Goal: Book appointment/travel/reservation

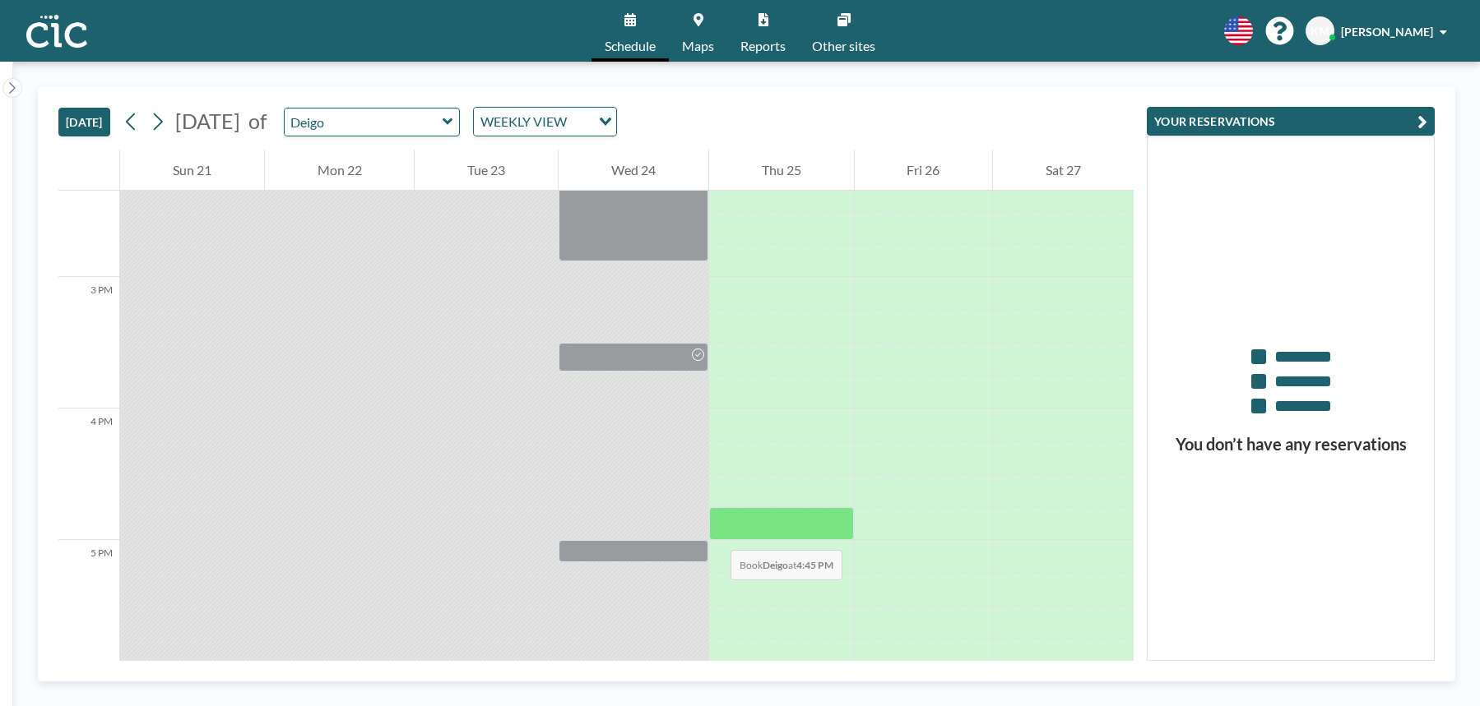
scroll to position [1888, 0]
click at [702, 23] on icon at bounding box center [698, 19] width 10 height 13
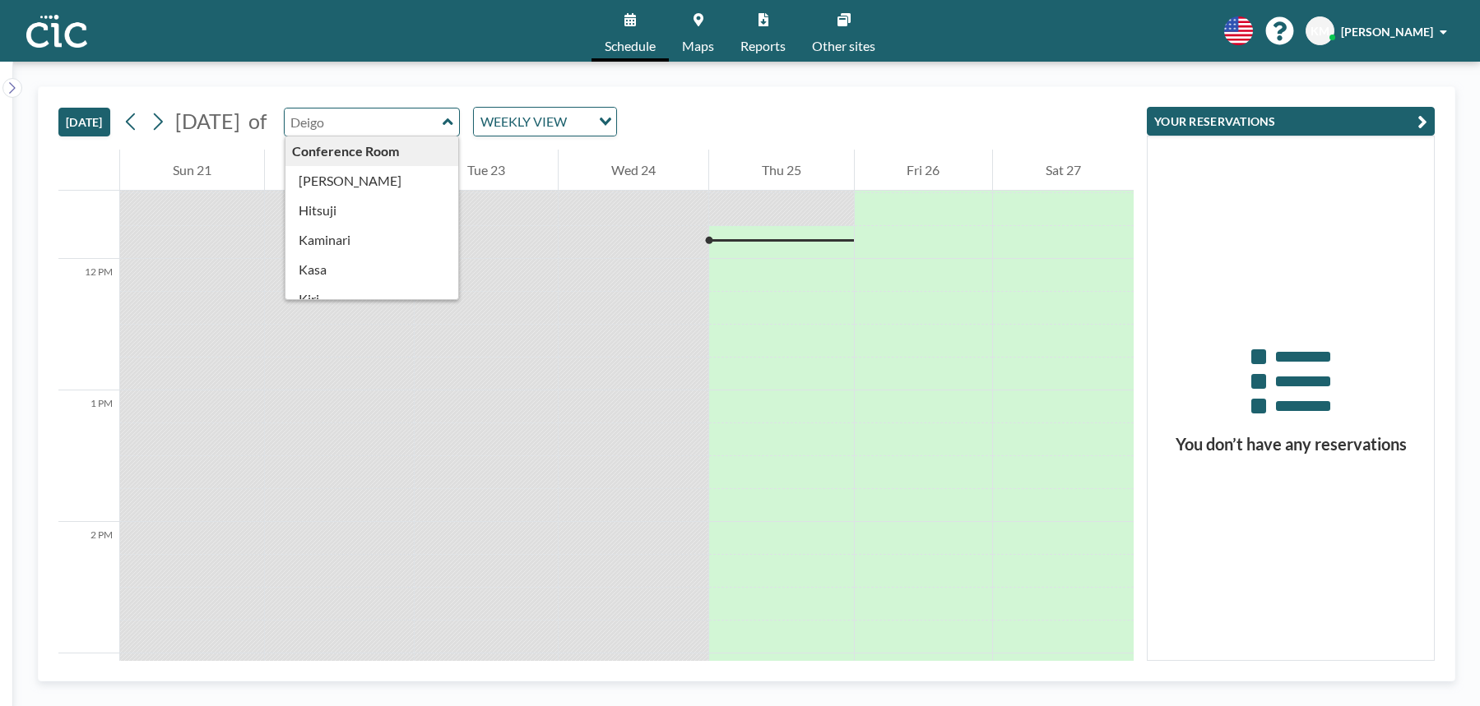
scroll to position [1513, 0]
click at [433, 130] on input "text" at bounding box center [364, 122] width 158 height 27
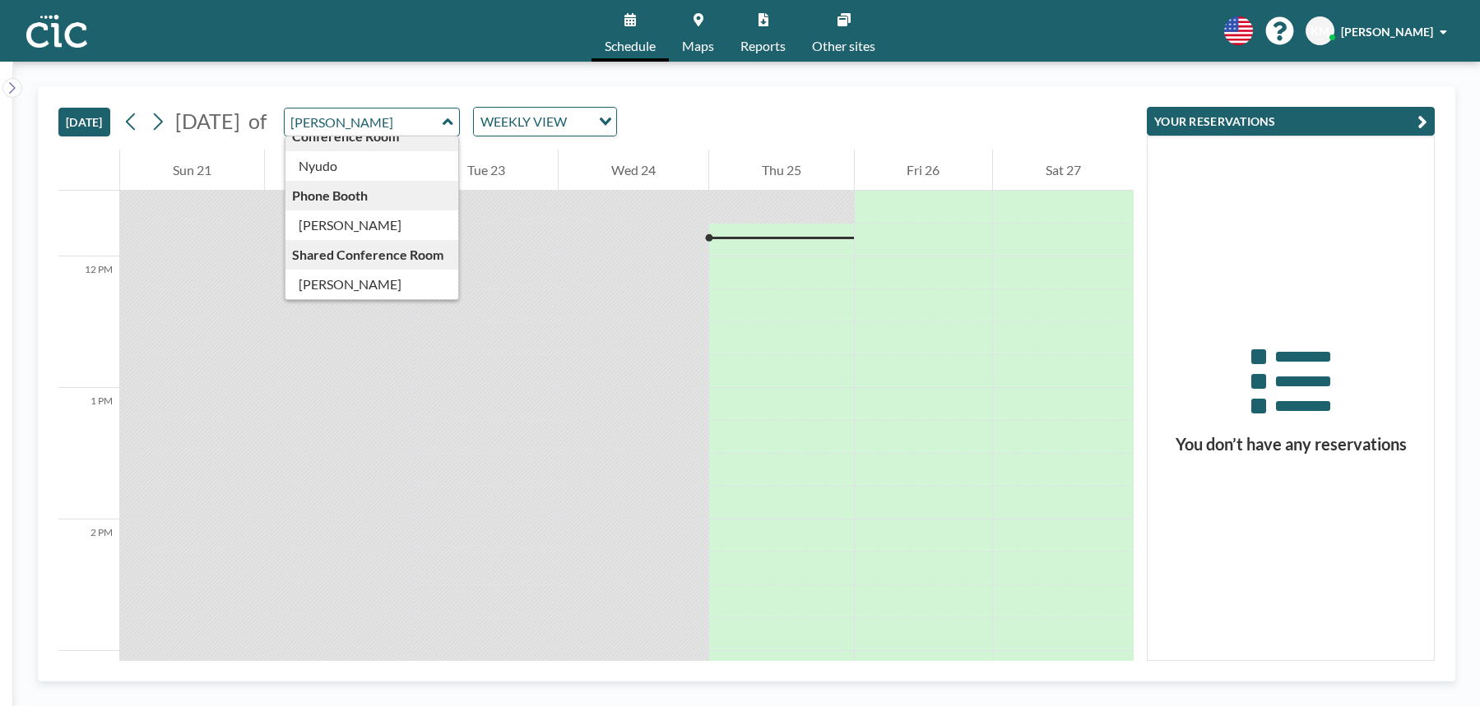
scroll to position [0, 0]
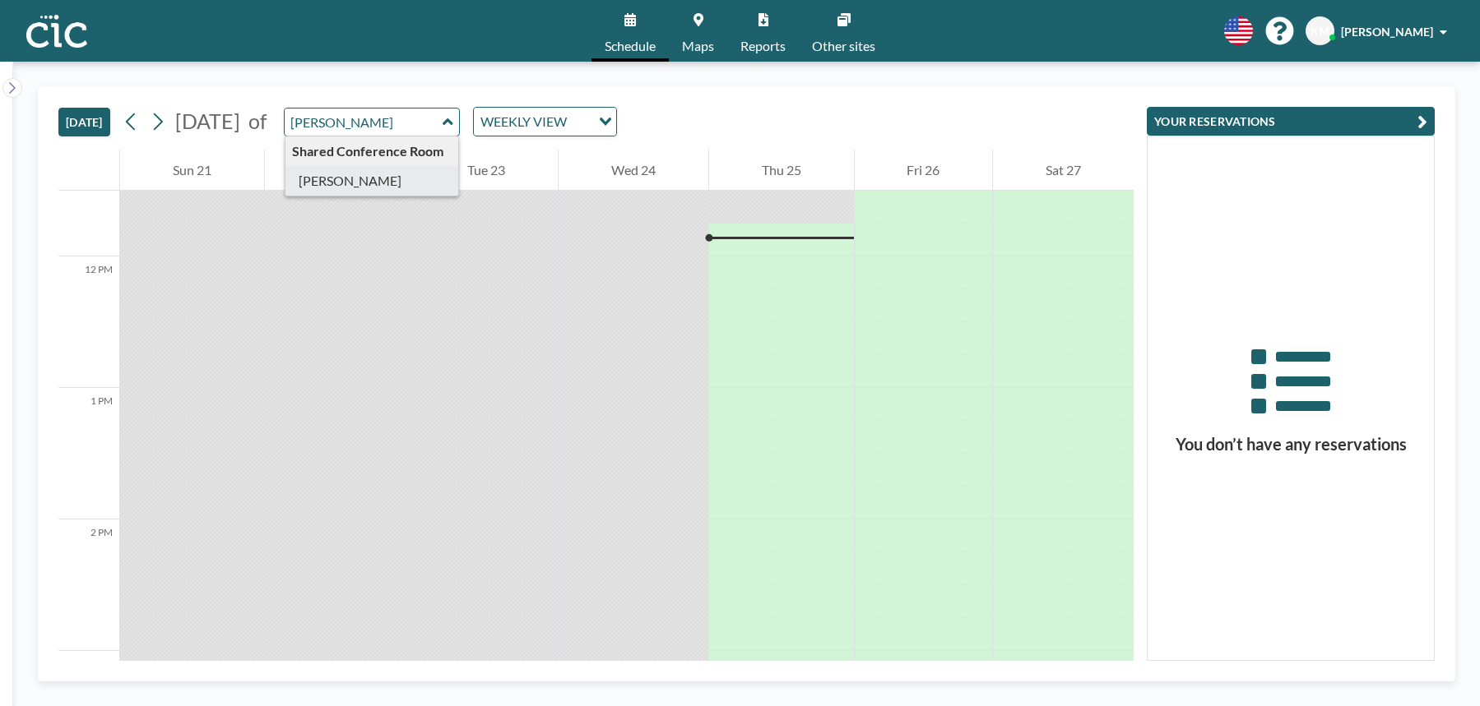
type input "[PERSON_NAME]"
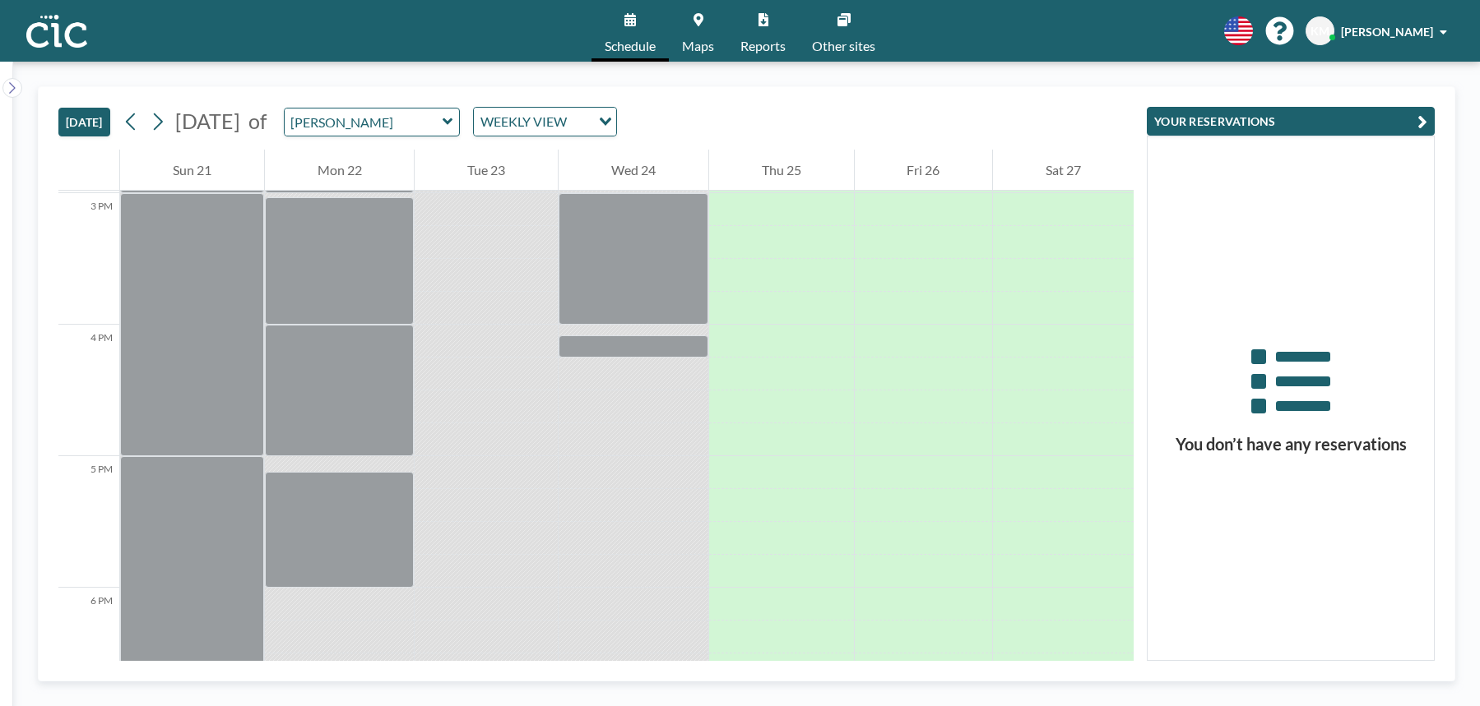
scroll to position [1937, 0]
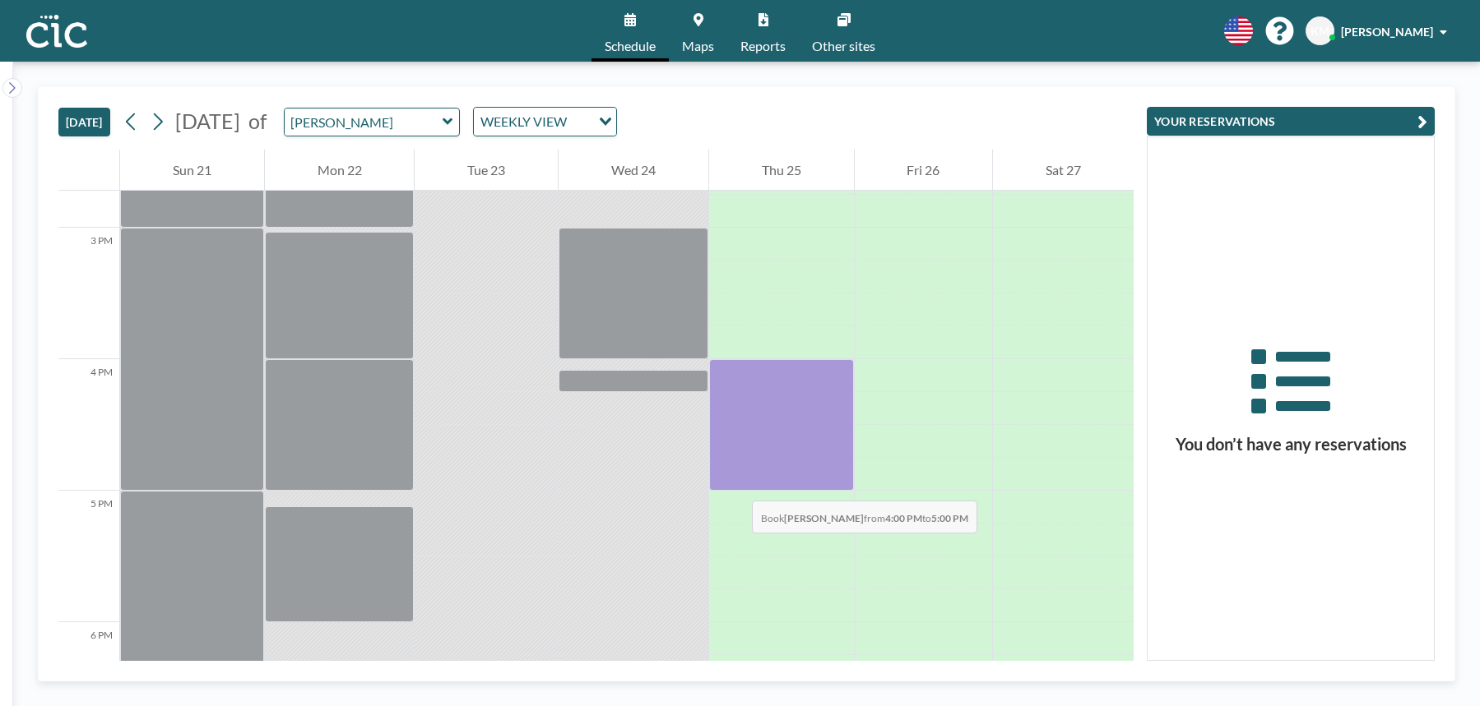
drag, startPoint x: 730, startPoint y: 373, endPoint x: 735, endPoint y: 484, distance: 111.1
click at [735, 484] on div at bounding box center [781, 425] width 145 height 132
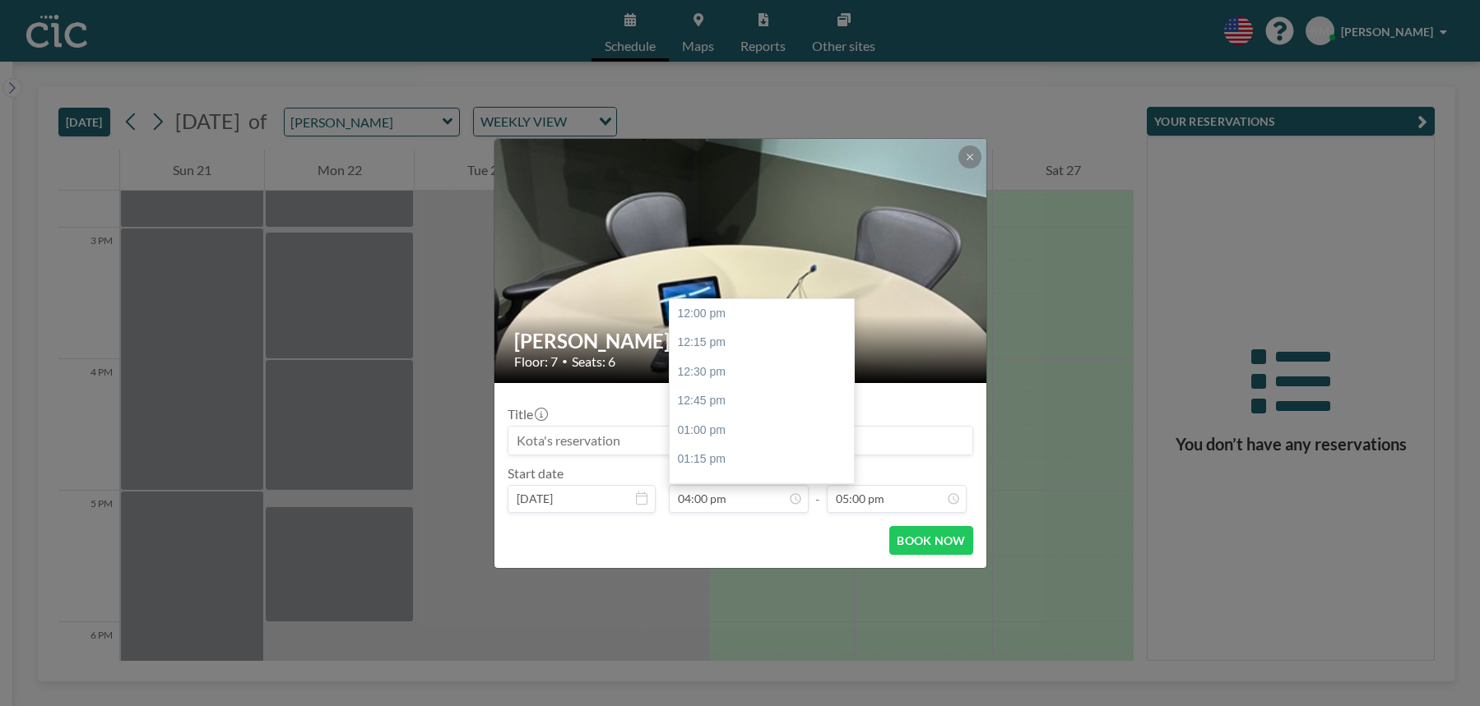
scroll to position [469, 0]
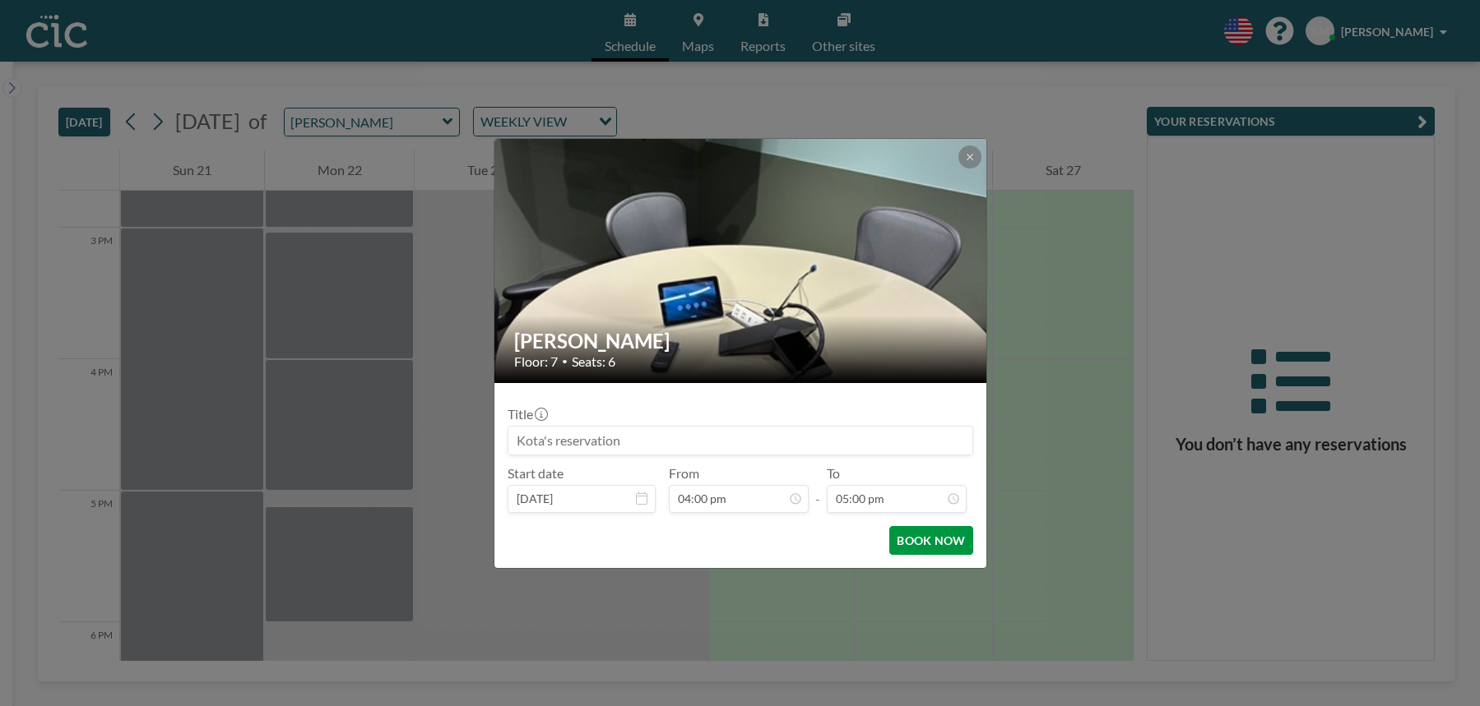
click at [925, 541] on button "BOOK NOW" at bounding box center [930, 540] width 83 height 29
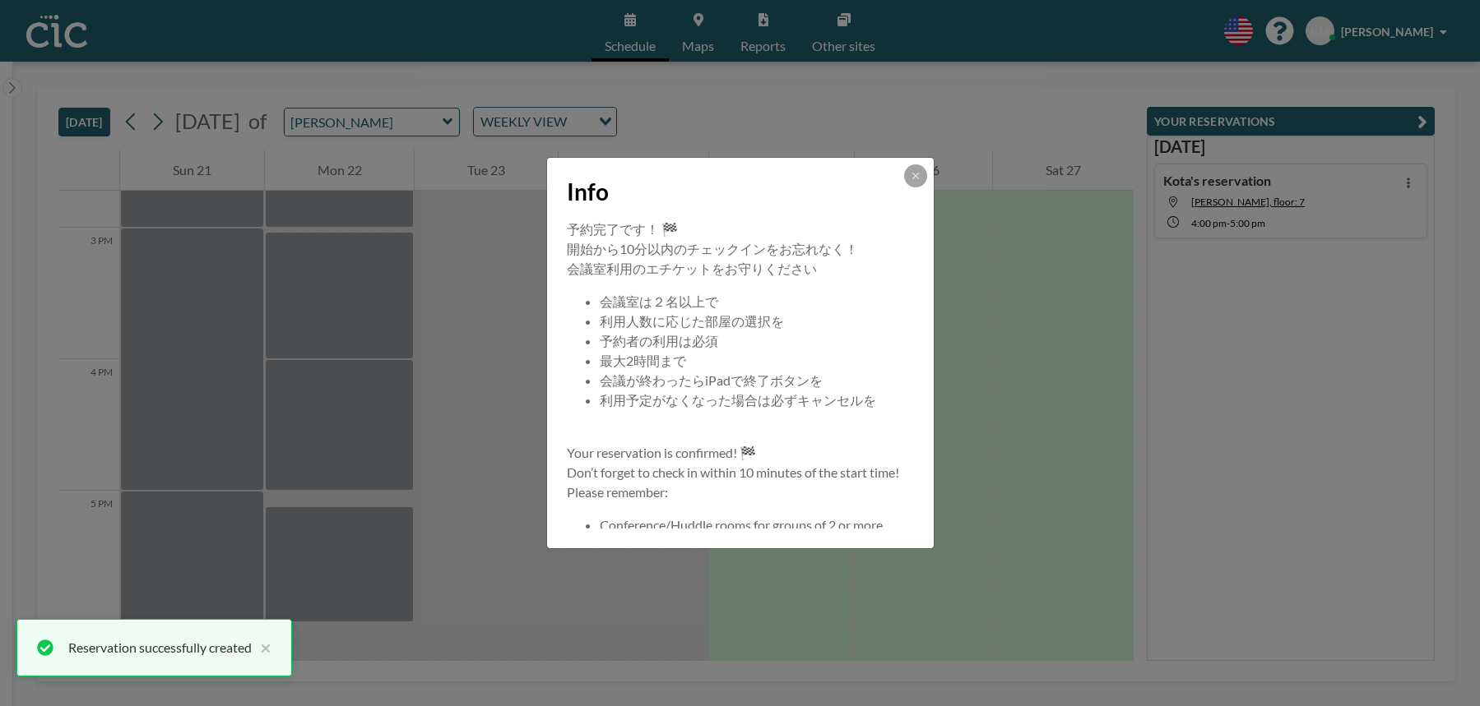
click at [915, 178] on icon at bounding box center [915, 176] width 10 height 10
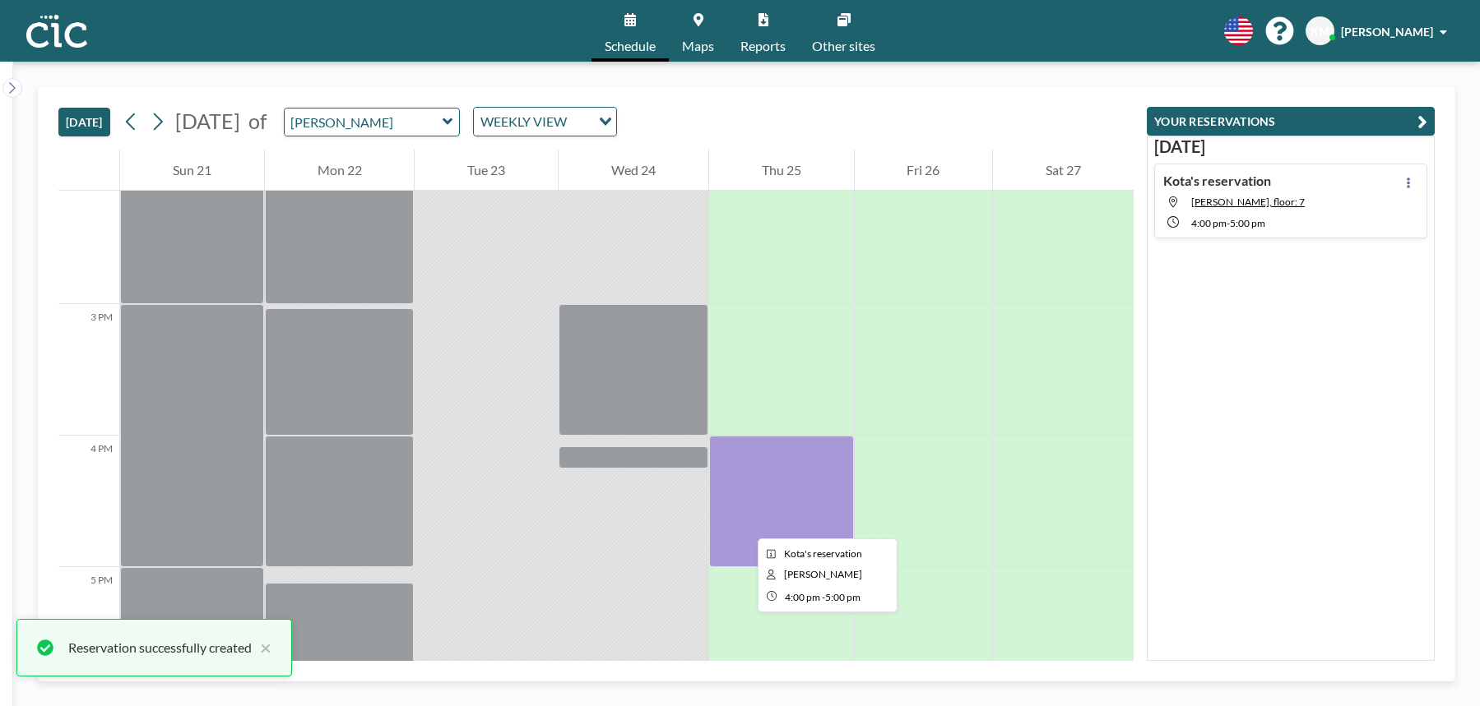
scroll to position [1858, 0]
